Goal: Information Seeking & Learning: Learn about a topic

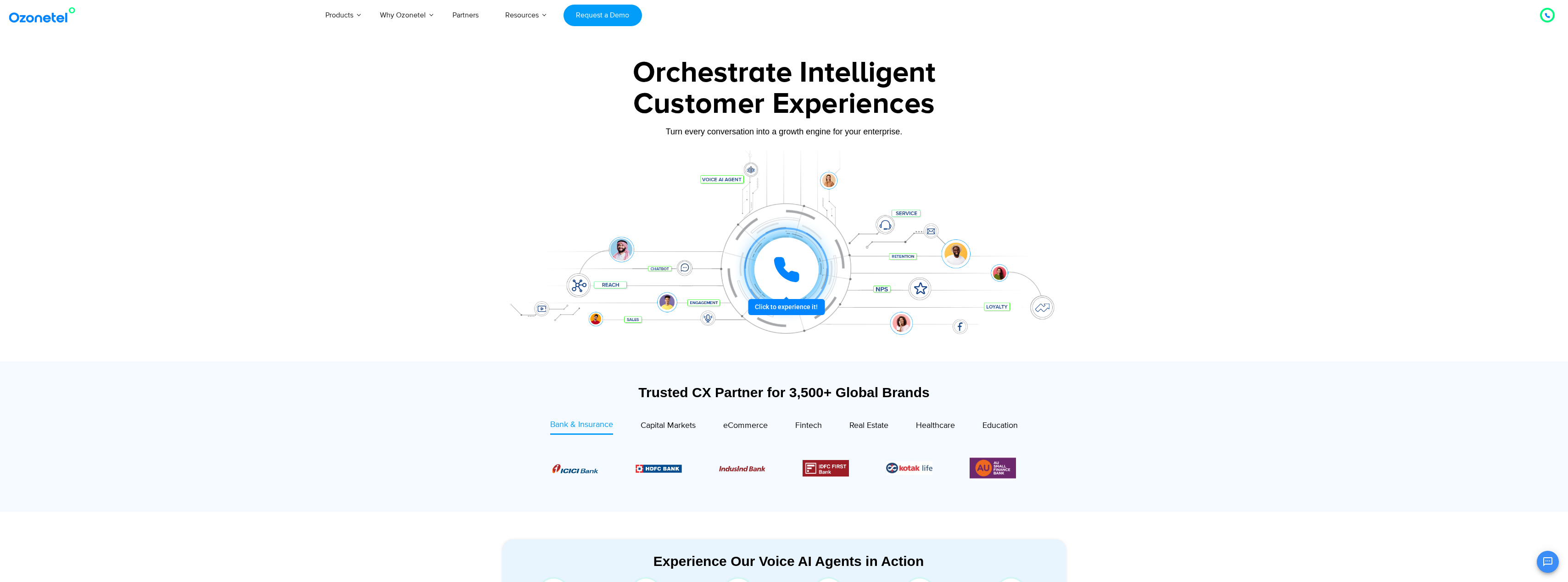
click at [800, 275] on icon at bounding box center [786, 270] width 28 height 28
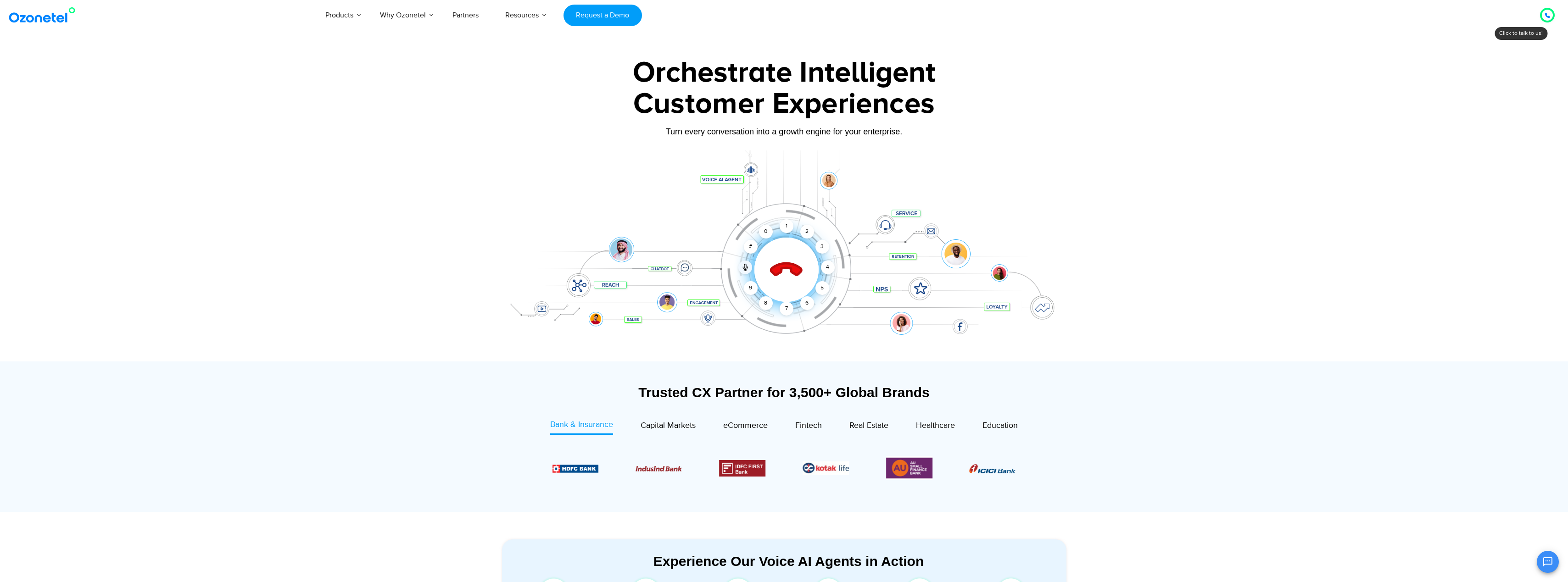
drag, startPoint x: 751, startPoint y: 291, endPoint x: 758, endPoint y: 299, distance: 10.6
click at [751, 291] on div "9" at bounding box center [750, 288] width 13 height 13
click at [766, 302] on div "8" at bounding box center [765, 303] width 13 height 13
click at [787, 227] on div "1" at bounding box center [786, 226] width 13 height 13
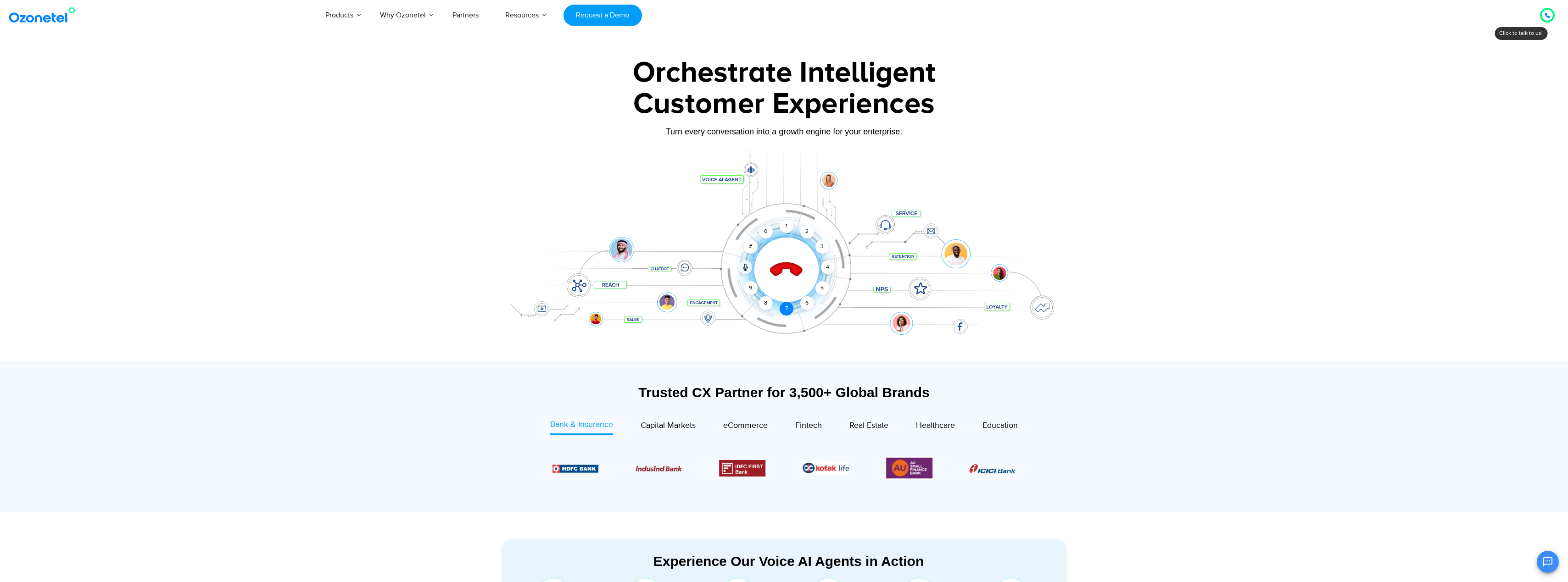
click at [786, 307] on div "7" at bounding box center [786, 309] width 13 height 13
click at [787, 224] on div "1" at bounding box center [786, 226] width 13 height 13
click at [808, 303] on div "6" at bounding box center [807, 303] width 13 height 13
click at [804, 234] on div "2" at bounding box center [807, 232] width 13 height 13
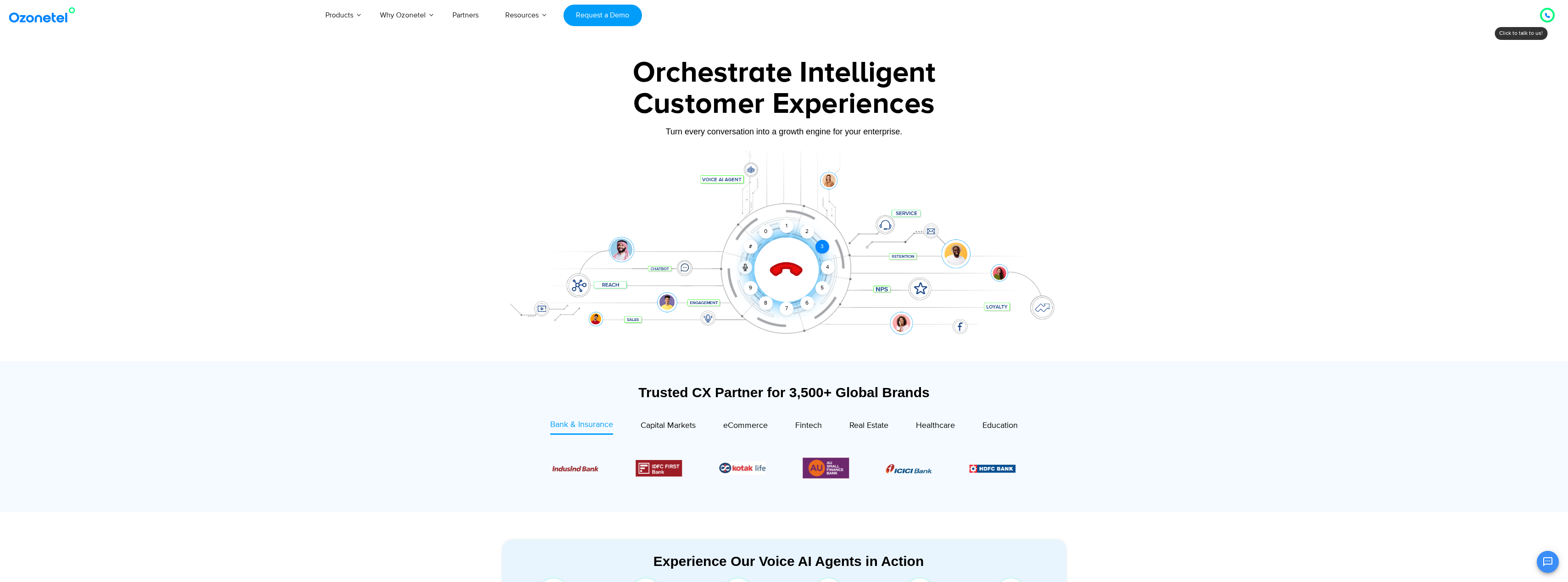
drag, startPoint x: 804, startPoint y: 234, endPoint x: 819, endPoint y: 246, distance: 19.2
click at [819, 246] on div "3" at bounding box center [822, 247] width 13 height 13
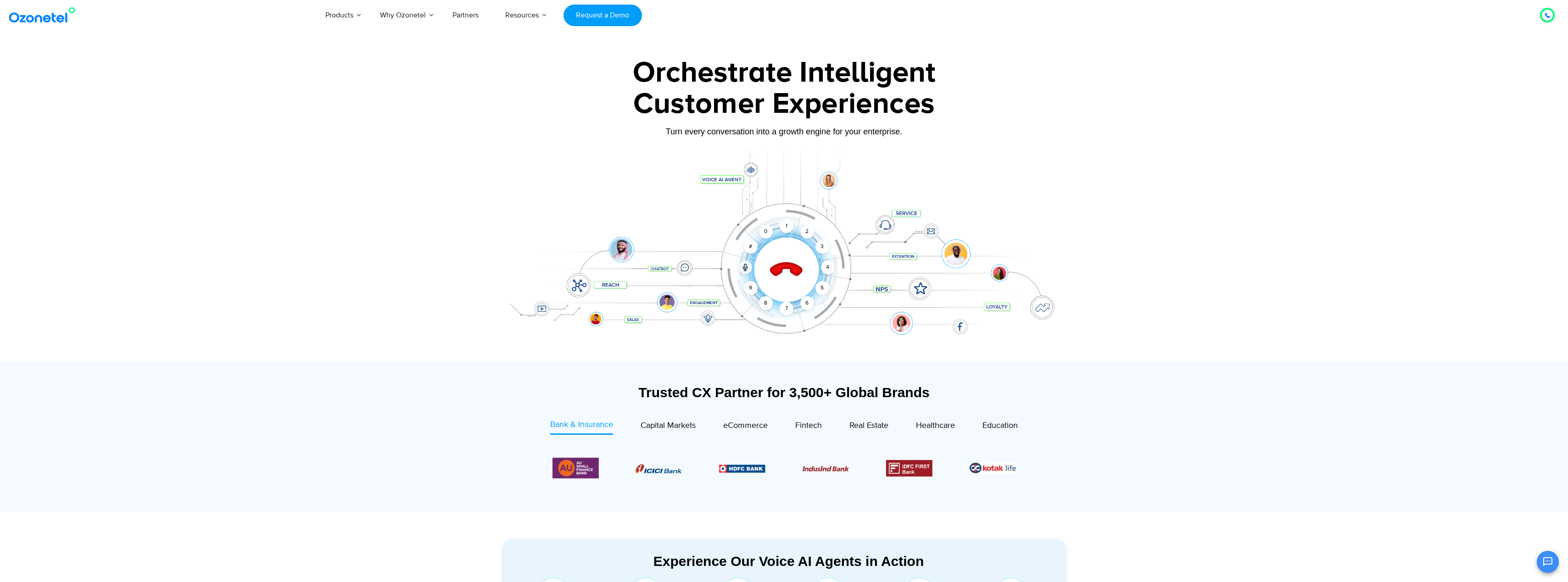
click at [789, 277] on icon at bounding box center [785, 270] width 39 height 39
click at [780, 270] on icon at bounding box center [786, 270] width 23 height 23
click at [750, 291] on div "9" at bounding box center [750, 288] width 13 height 13
click at [764, 302] on div "8" at bounding box center [765, 303] width 13 height 13
click at [786, 226] on div "1" at bounding box center [786, 226] width 13 height 13
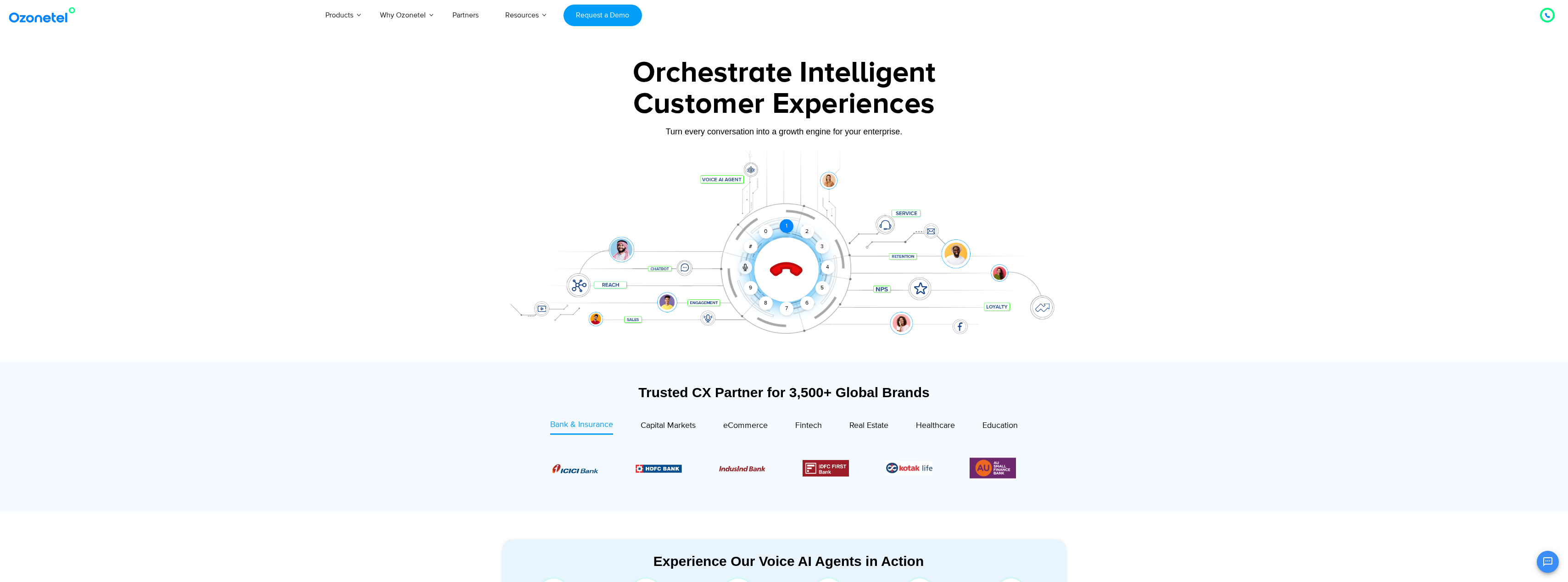
click at [786, 226] on div "1" at bounding box center [786, 226] width 13 height 13
click at [785, 307] on div "7" at bounding box center [786, 309] width 13 height 13
click at [787, 228] on div "1" at bounding box center [786, 226] width 13 height 13
click at [808, 303] on div "6" at bounding box center [807, 303] width 13 height 13
click at [804, 233] on div "2" at bounding box center [807, 232] width 13 height 13
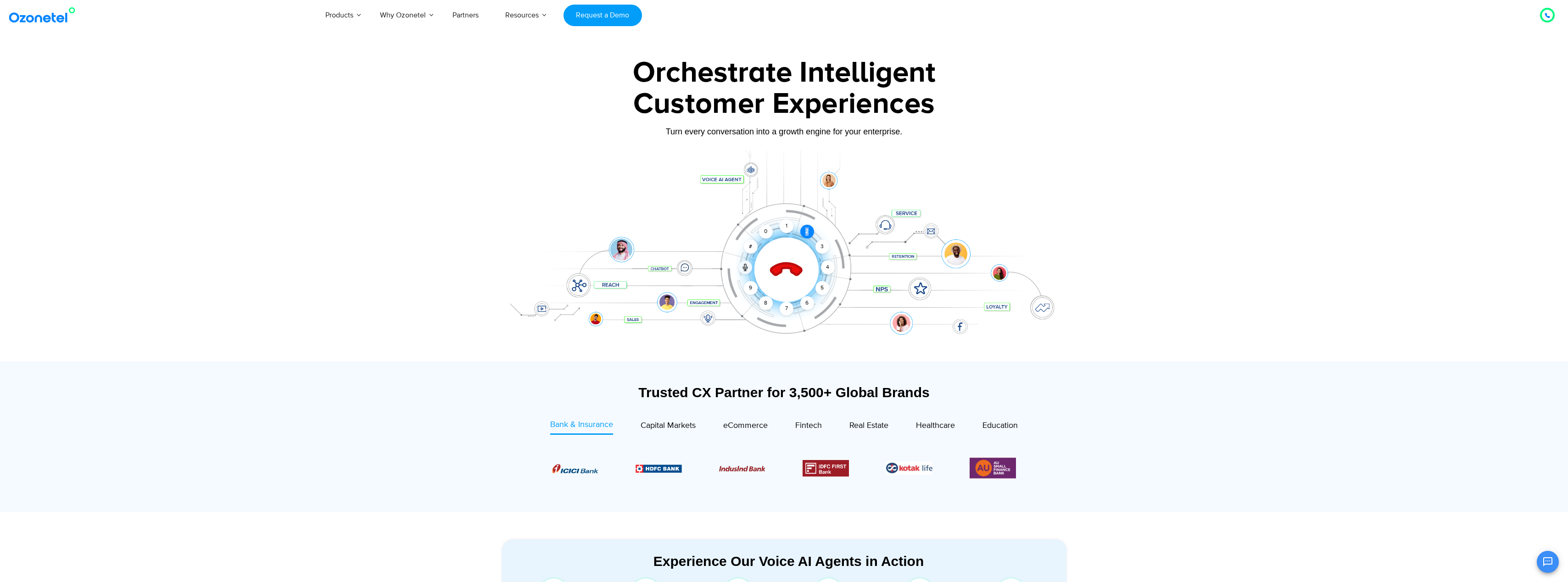
click at [804, 233] on div "2" at bounding box center [807, 232] width 13 height 13
drag, startPoint x: 804, startPoint y: 233, endPoint x: 822, endPoint y: 248, distance: 23.4
click at [822, 248] on div "3" at bounding box center [822, 247] width 13 height 13
click at [818, 318] on div "Click to end call Call connected 1 2 3 4 5 6 7 8 9 # 0" at bounding box center [784, 252] width 574 height 156
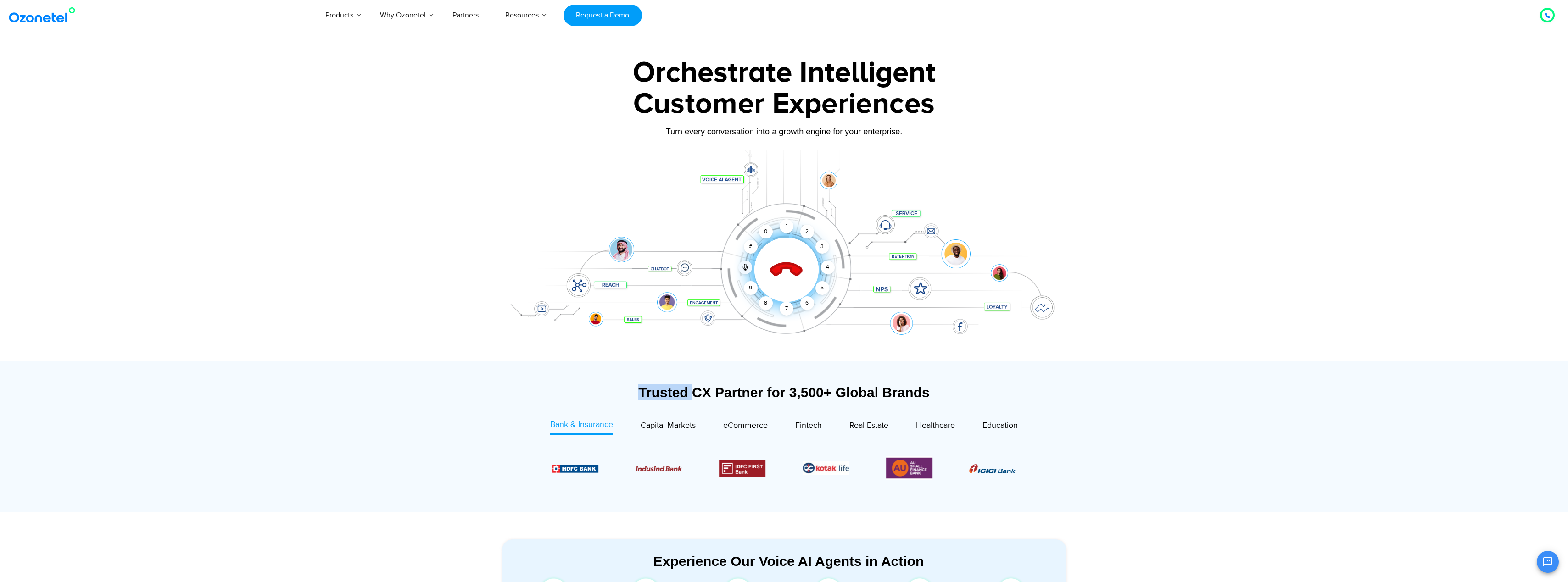
click at [818, 318] on div "Click to end call Call connected 1 2 3 4 5 6 7 8 9 # 0" at bounding box center [784, 252] width 574 height 156
drag, startPoint x: 817, startPoint y: 318, endPoint x: 791, endPoint y: 333, distance: 30.0
click at [795, 333] on div at bounding box center [784, 255] width 574 height 211
click at [782, 332] on div at bounding box center [784, 255] width 574 height 211
drag, startPoint x: 766, startPoint y: 324, endPoint x: 737, endPoint y: 305, distance: 34.7
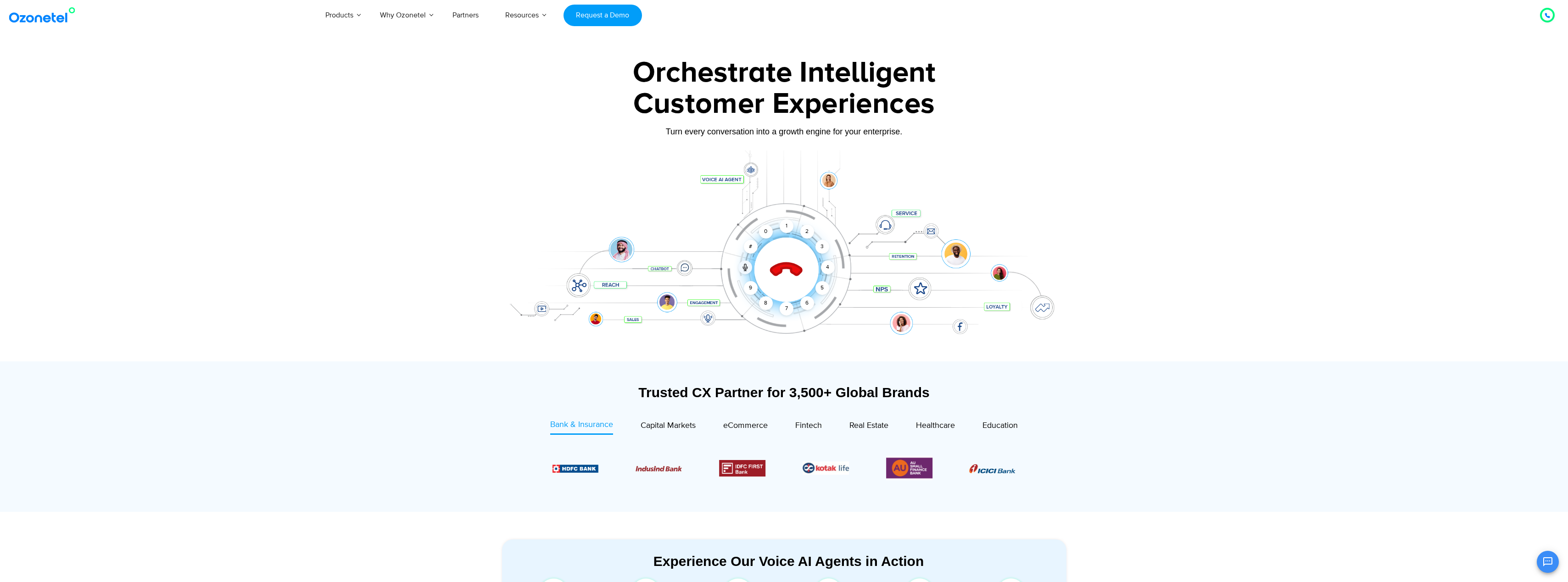
click at [763, 321] on div "Click to end call Call connected 1 2 3 4 5 6 7 8 9 # 0" at bounding box center [784, 252] width 574 height 156
click at [788, 263] on icon at bounding box center [786, 271] width 32 height 32
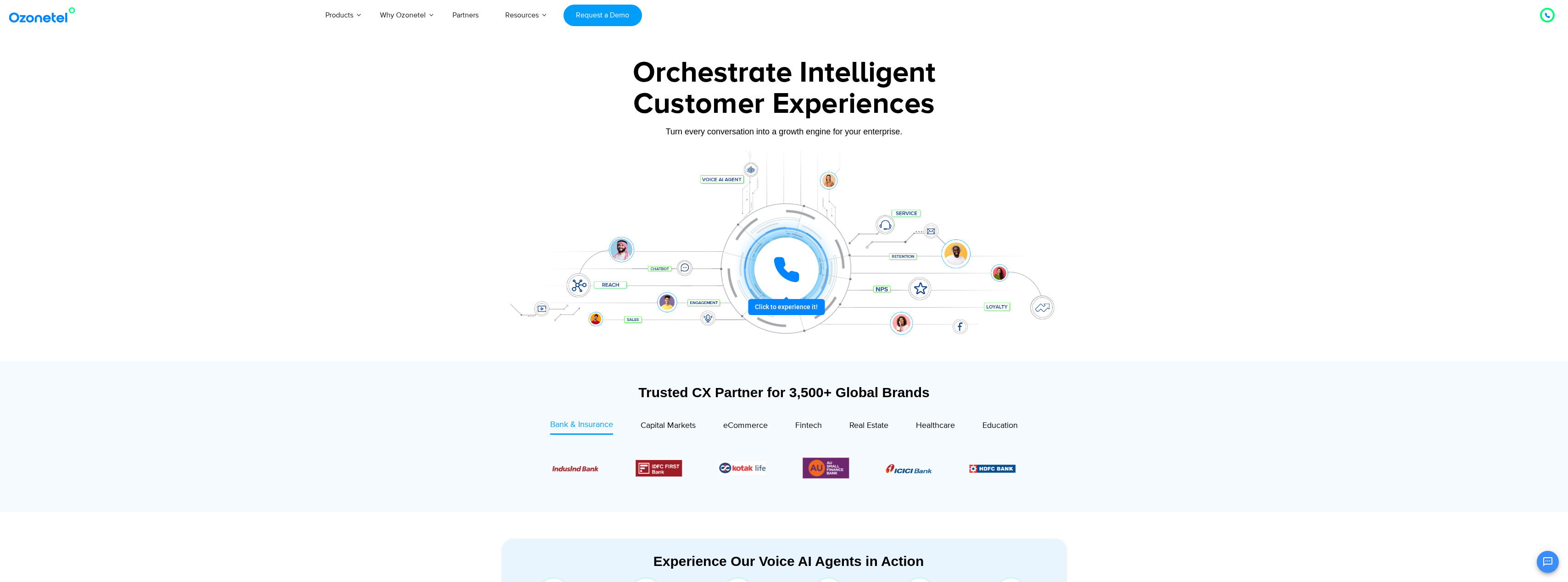
click at [788, 292] on div at bounding box center [786, 270] width 65 height 65
click at [742, 267] on icon at bounding box center [746, 268] width 8 height 8
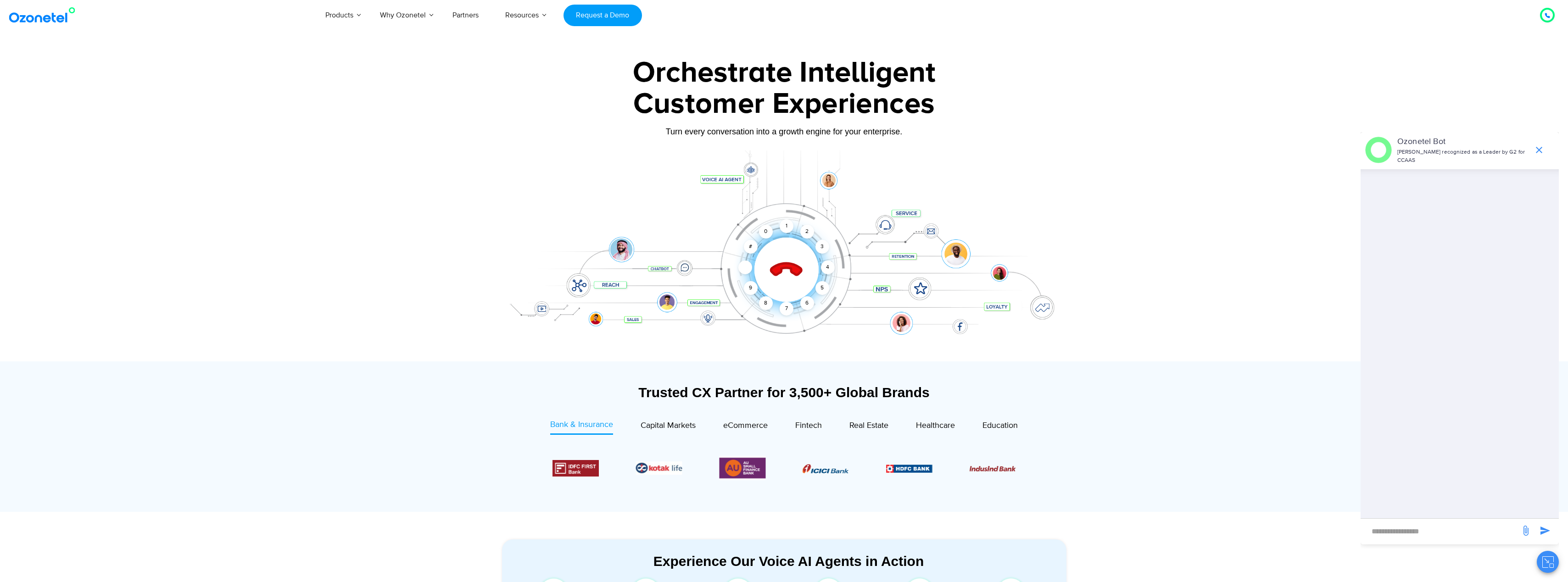
click at [746, 267] on icon at bounding box center [745, 268] width 4 height 3
click at [825, 289] on div "5" at bounding box center [822, 288] width 13 height 13
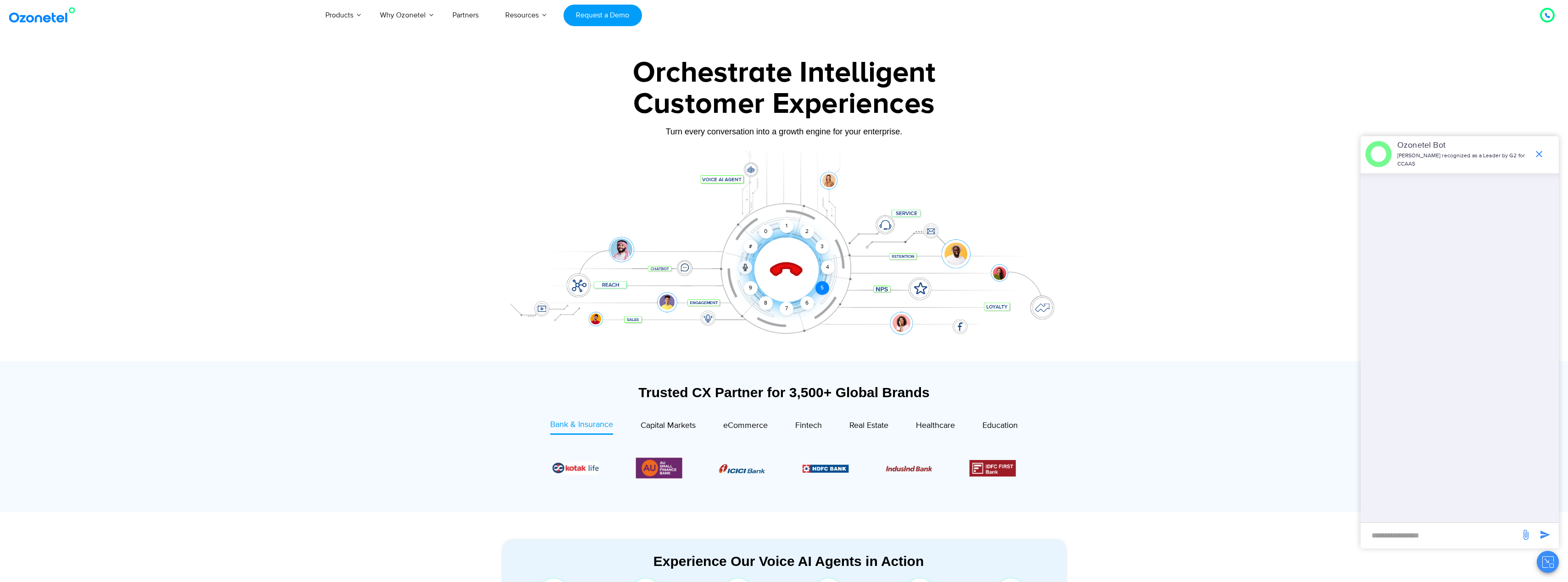
click at [825, 289] on div "5" at bounding box center [822, 288] width 13 height 13
click at [825, 289] on div "Click to end call Call ended 1 2 3 4 5 6 7 8 9 # 0" at bounding box center [784, 252] width 574 height 156
click at [790, 287] on div at bounding box center [786, 270] width 65 height 65
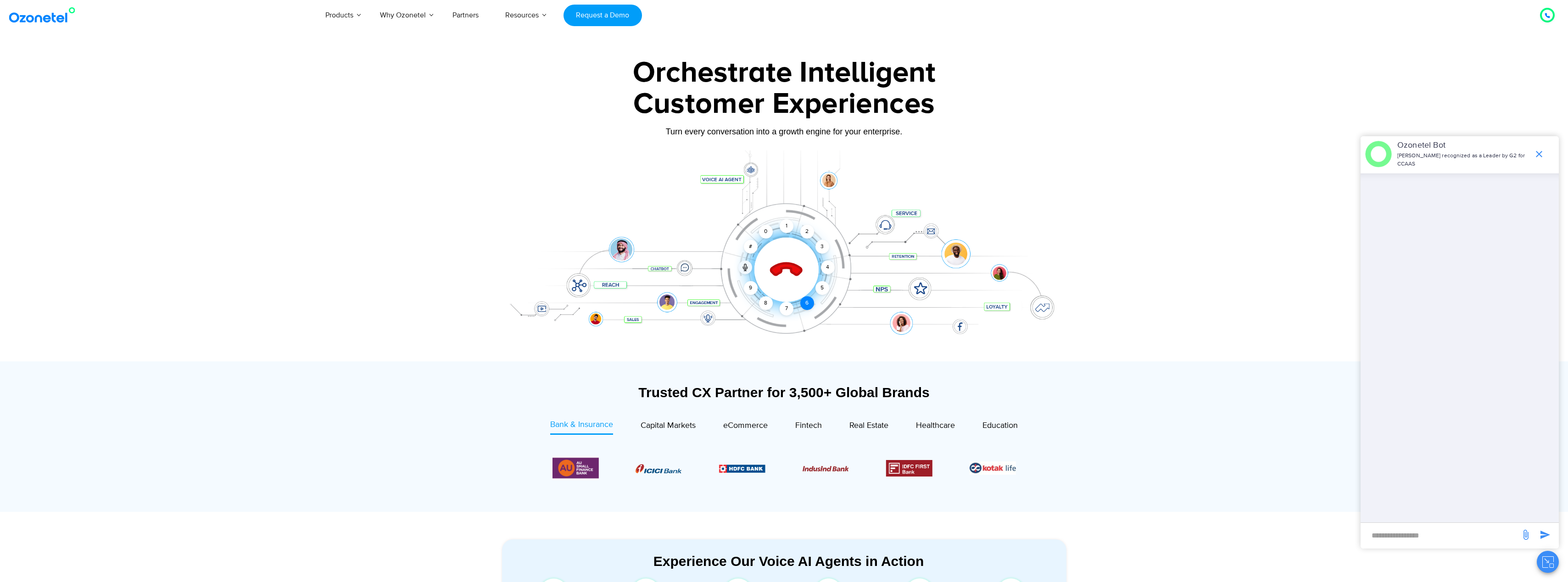
click at [807, 301] on div "6" at bounding box center [807, 303] width 13 height 13
drag, startPoint x: 824, startPoint y: 291, endPoint x: 826, endPoint y: 282, distance: 9.2
click at [824, 291] on div "5" at bounding box center [822, 288] width 13 height 13
click at [828, 270] on div "4" at bounding box center [827, 267] width 13 height 13
click at [823, 249] on div "3" at bounding box center [822, 247] width 13 height 13
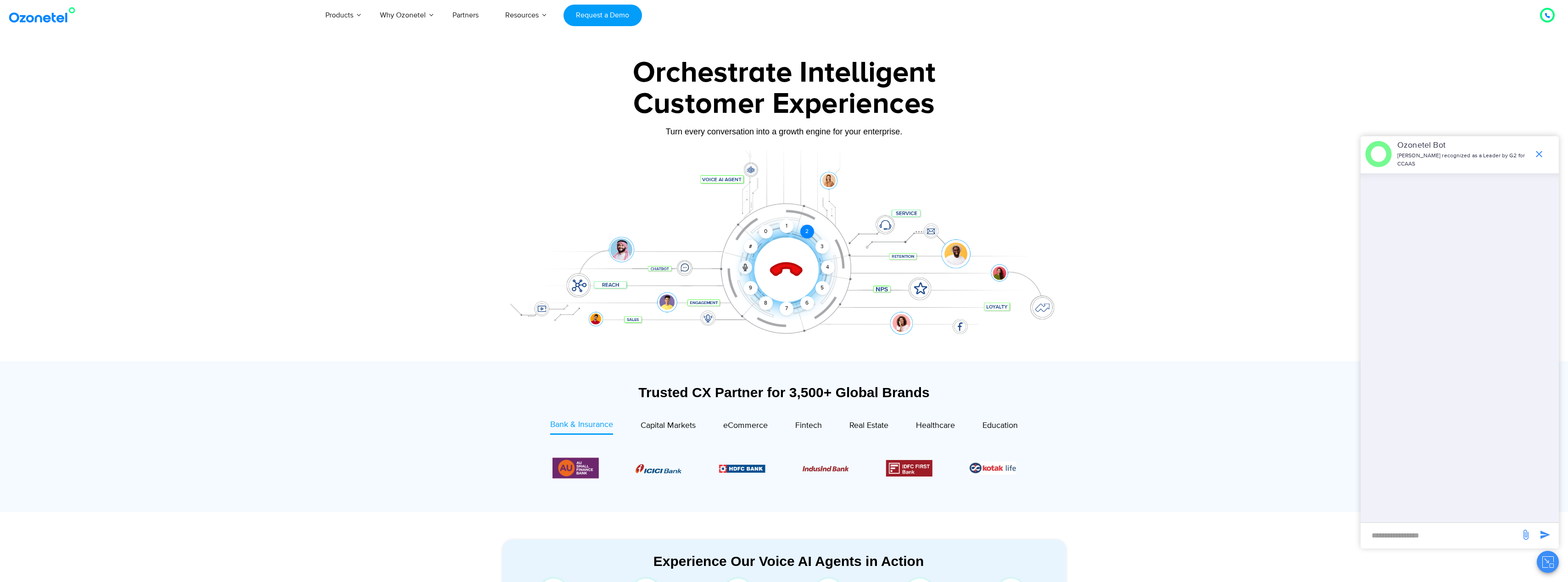
click at [809, 233] on div "2" at bounding box center [807, 232] width 13 height 13
click at [787, 229] on div "1" at bounding box center [786, 226] width 13 height 13
click at [873, 426] on span "Real Estate" at bounding box center [868, 425] width 39 height 10
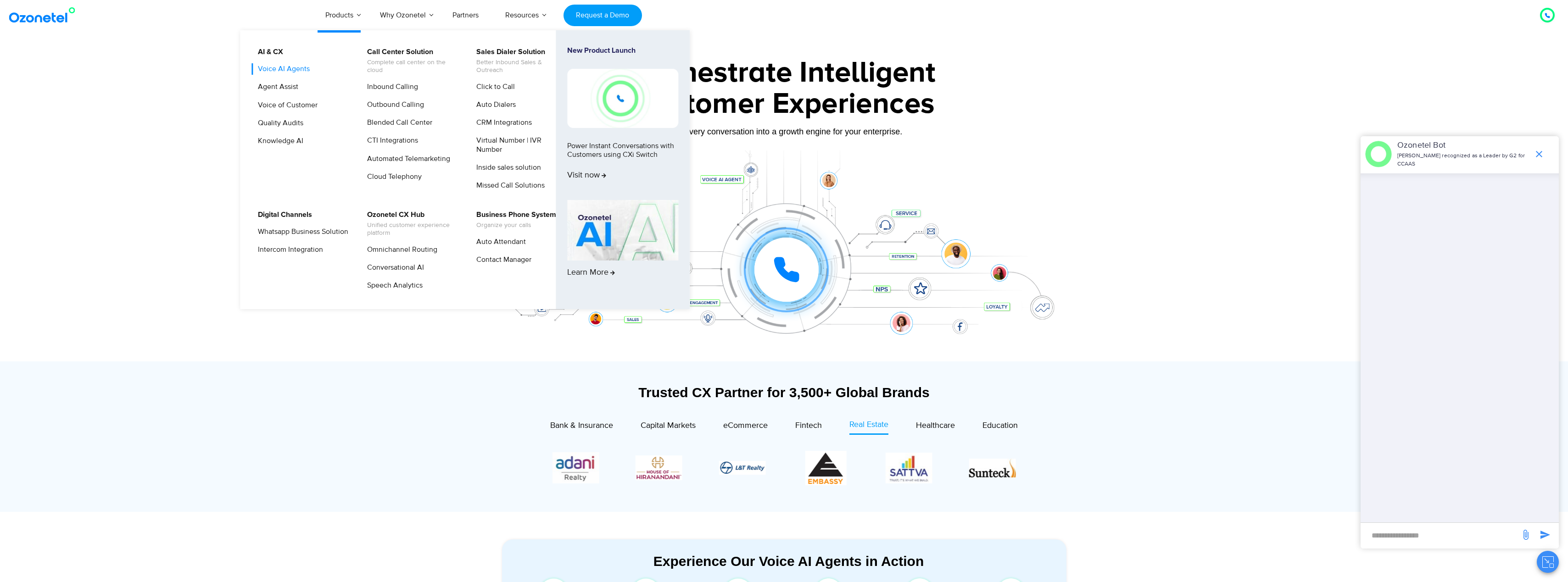
click at [300, 68] on link "Voice AI Agents" at bounding box center [281, 69] width 59 height 11
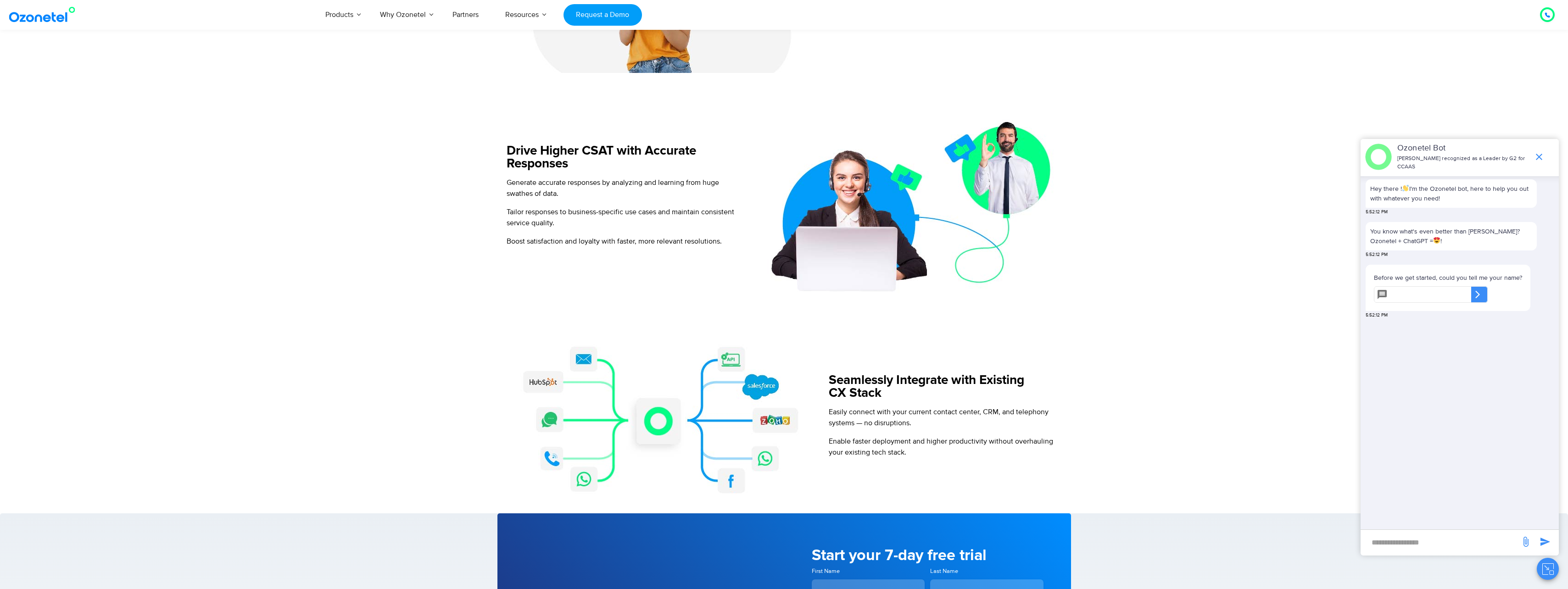
scroll to position [780, 0]
